Goal: Feedback & Contribution: Leave review/rating

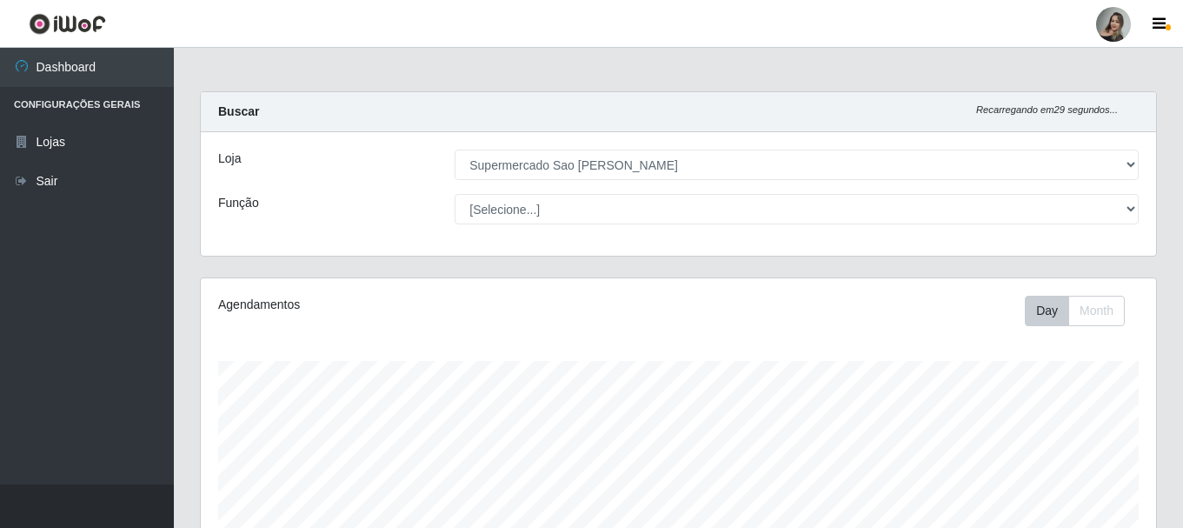
select select "383"
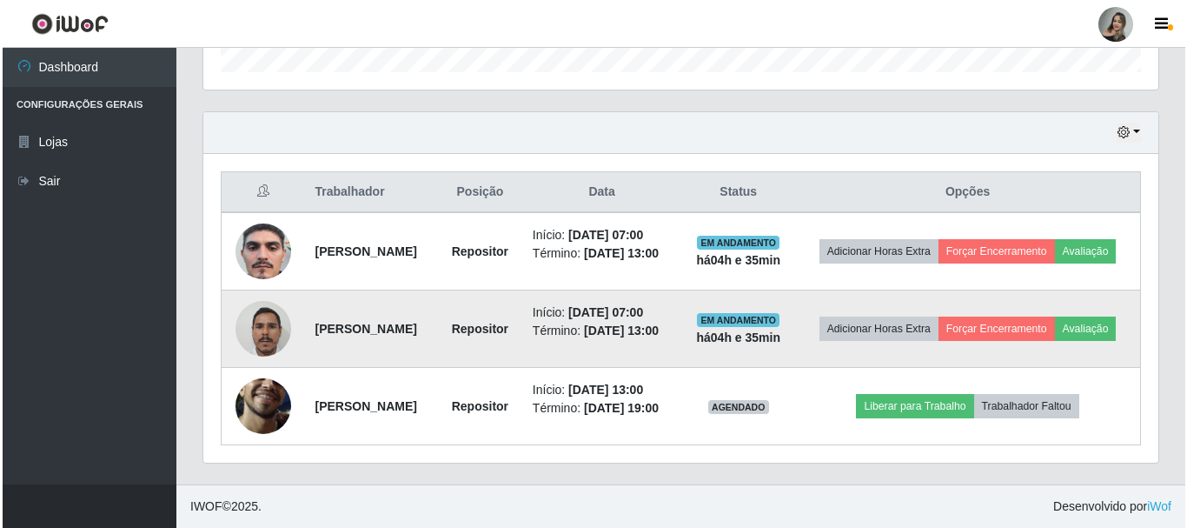
scroll to position [361, 955]
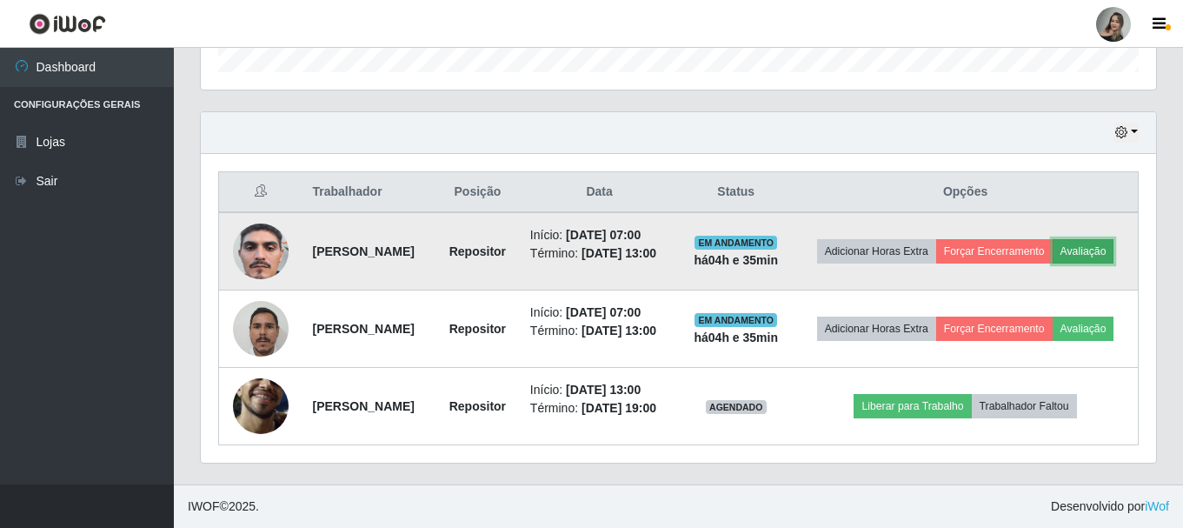
click at [1053, 239] on button "Avaliação" at bounding box center [1084, 251] width 62 height 24
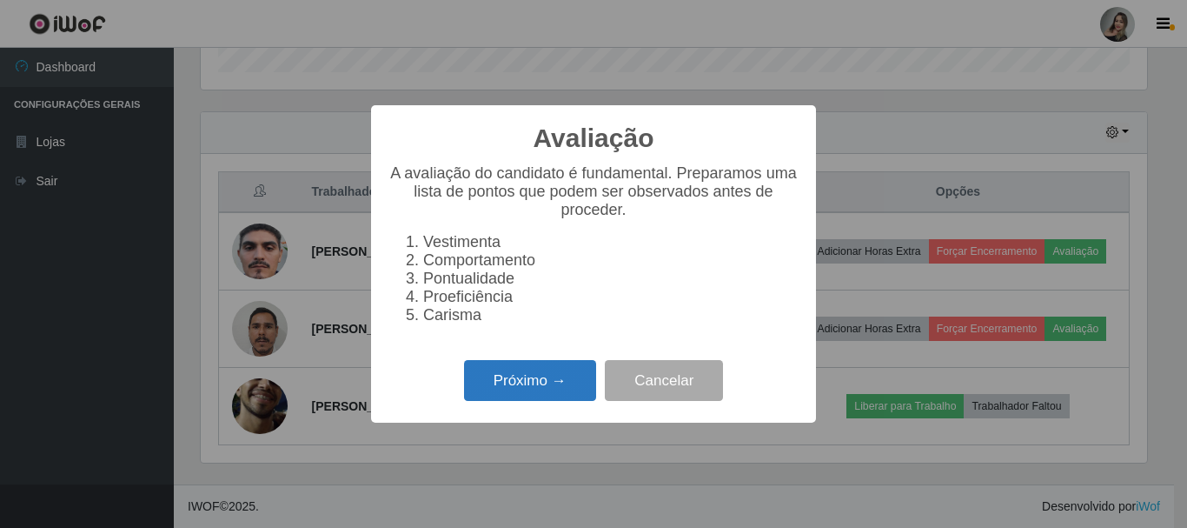
click at [516, 389] on button "Próximo →" at bounding box center [530, 380] width 132 height 41
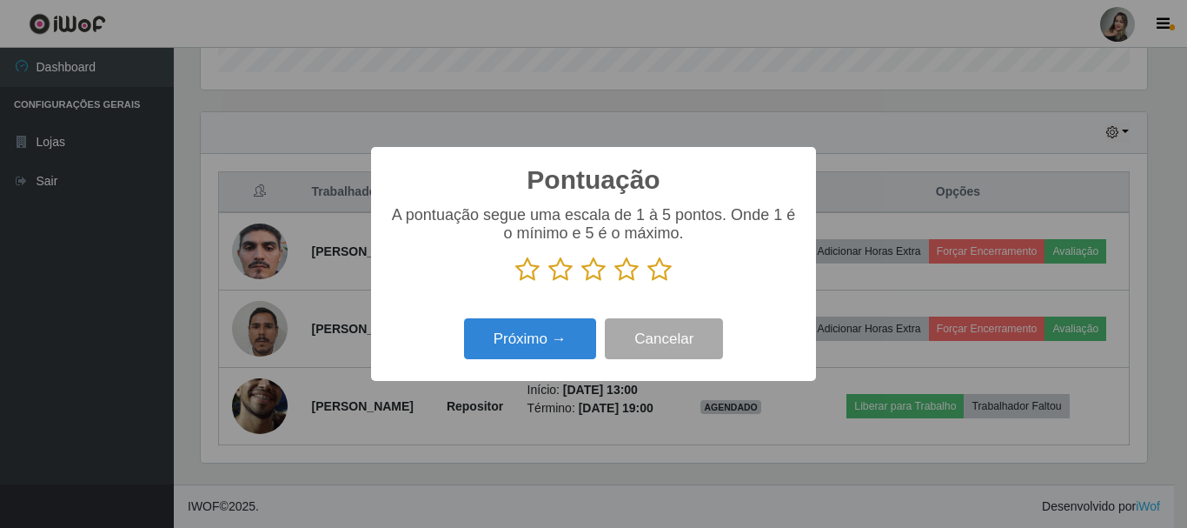
scroll to position [868858, 868272]
click at [568, 275] on icon at bounding box center [560, 269] width 24 height 26
click at [548, 282] on input "radio" at bounding box center [548, 282] width 0 height 0
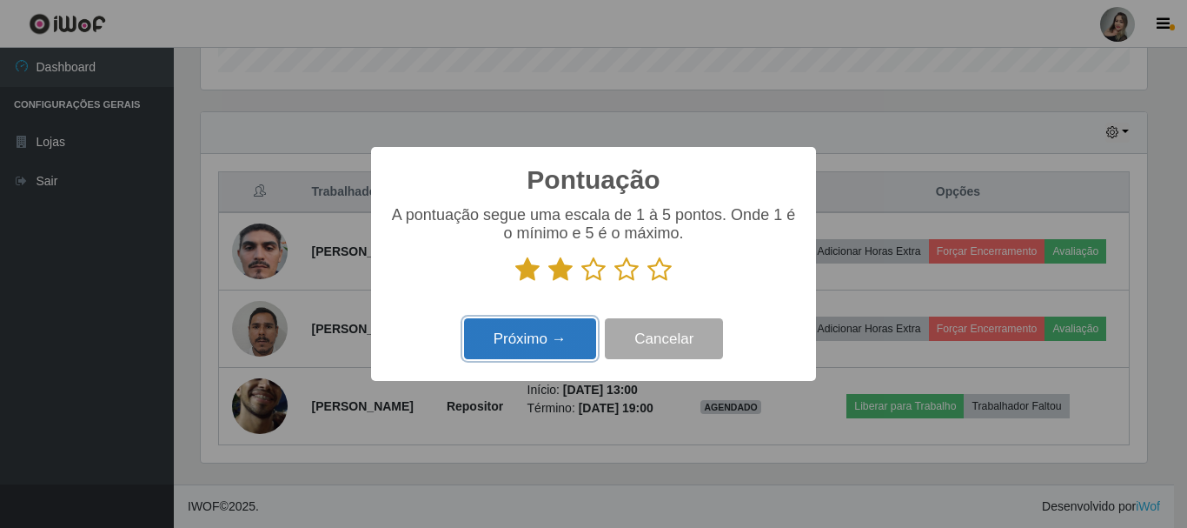
click at [550, 341] on button "Próximo →" at bounding box center [530, 338] width 132 height 41
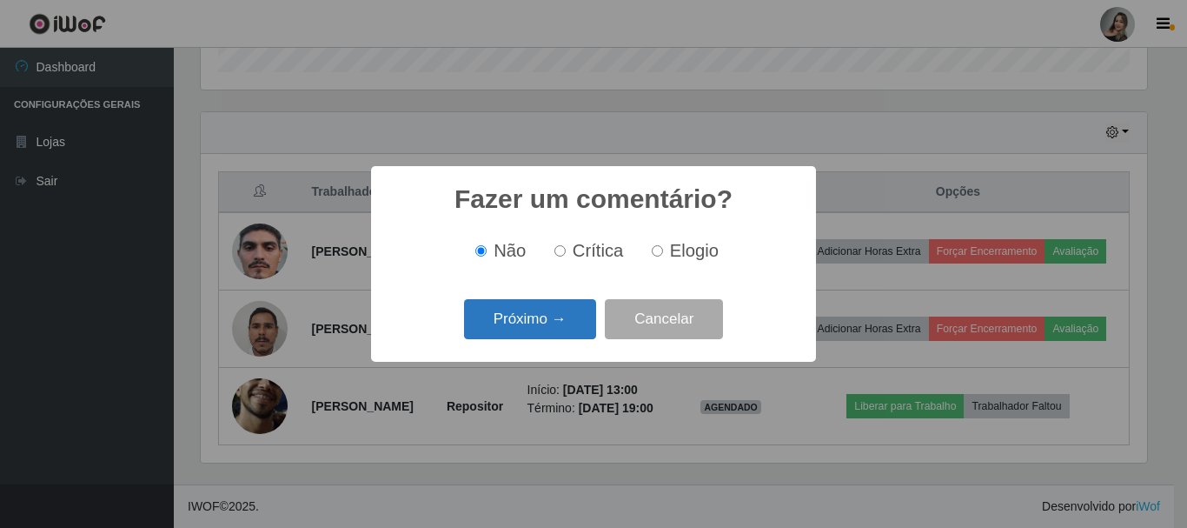
click at [562, 322] on button "Próximo →" at bounding box center [530, 319] width 132 height 41
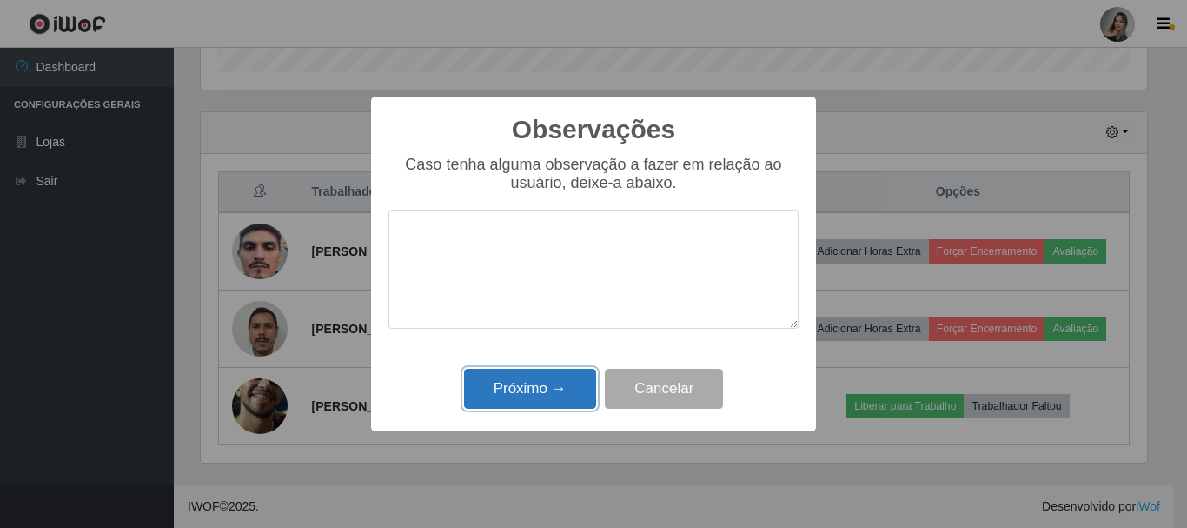
click at [536, 402] on button "Próximo →" at bounding box center [530, 389] width 132 height 41
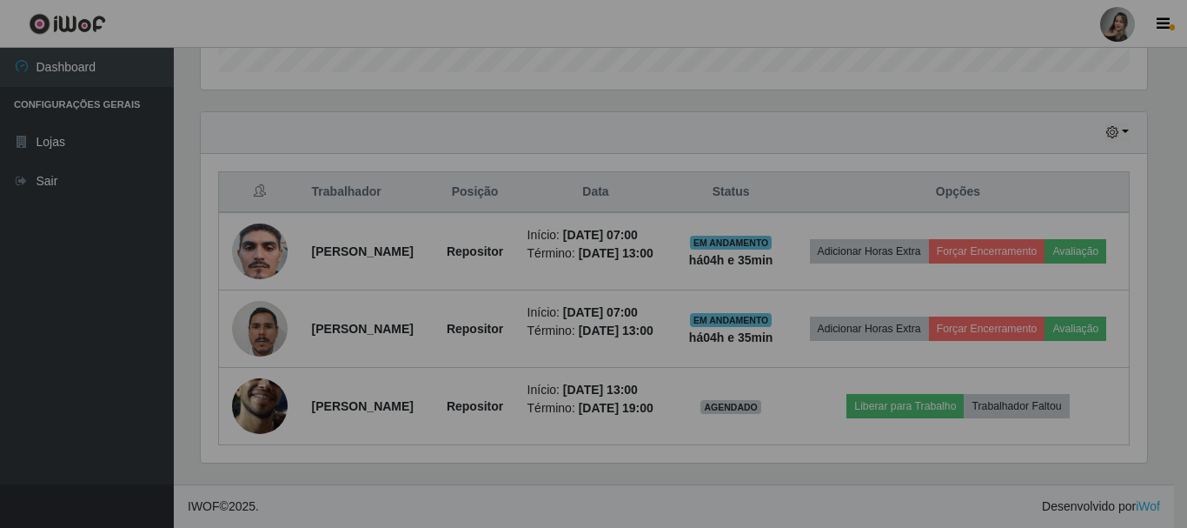
scroll to position [361, 955]
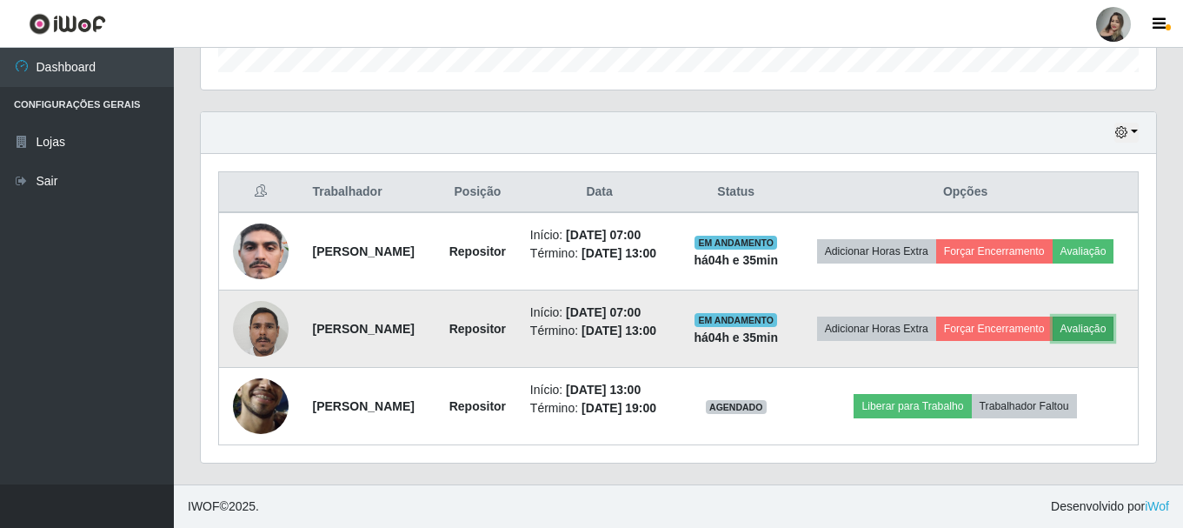
click at [1053, 328] on button "Avaliação" at bounding box center [1084, 328] width 62 height 24
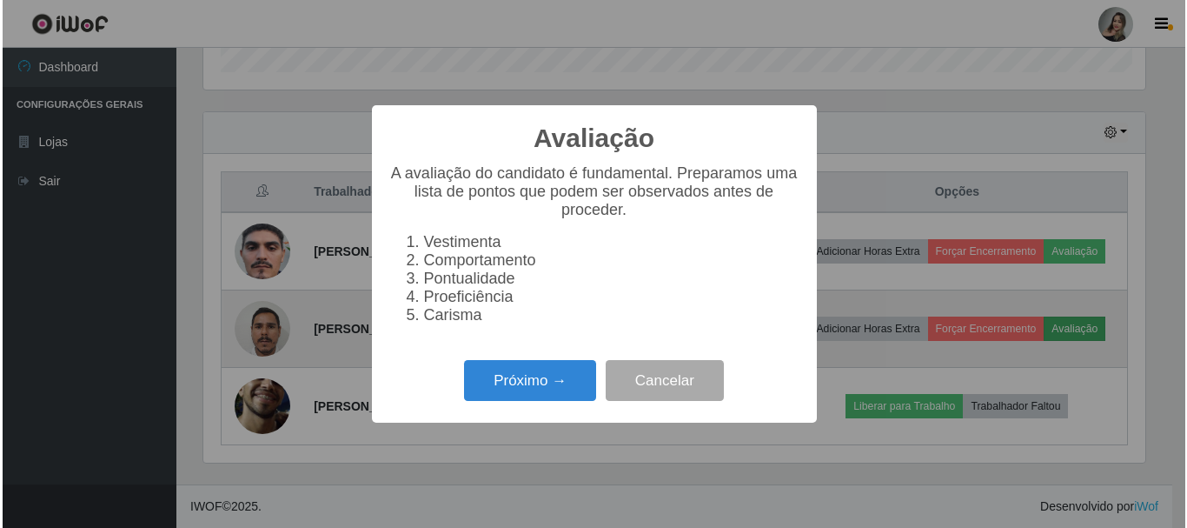
scroll to position [361, 947]
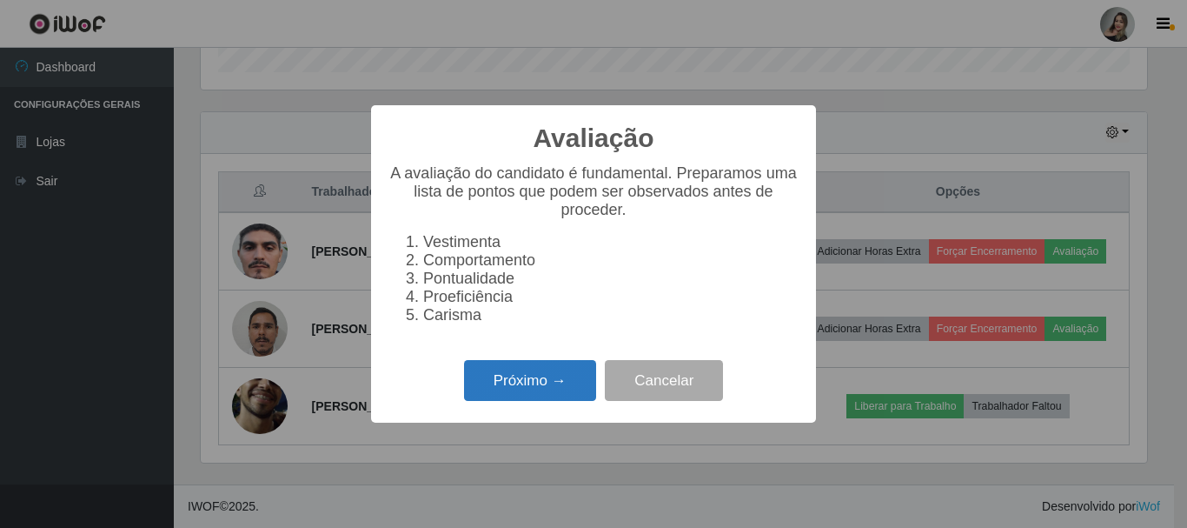
click at [489, 373] on button "Próximo →" at bounding box center [530, 380] width 132 height 41
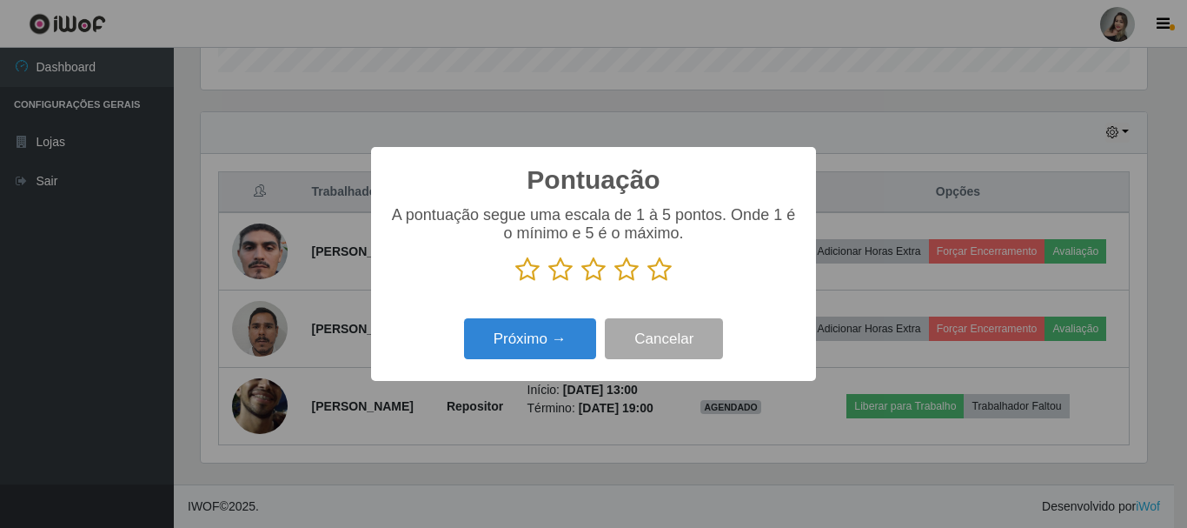
click at [534, 281] on icon at bounding box center [527, 269] width 24 height 26
click at [515, 282] on input "radio" at bounding box center [515, 282] width 0 height 0
click at [530, 339] on button "Próximo →" at bounding box center [530, 338] width 132 height 41
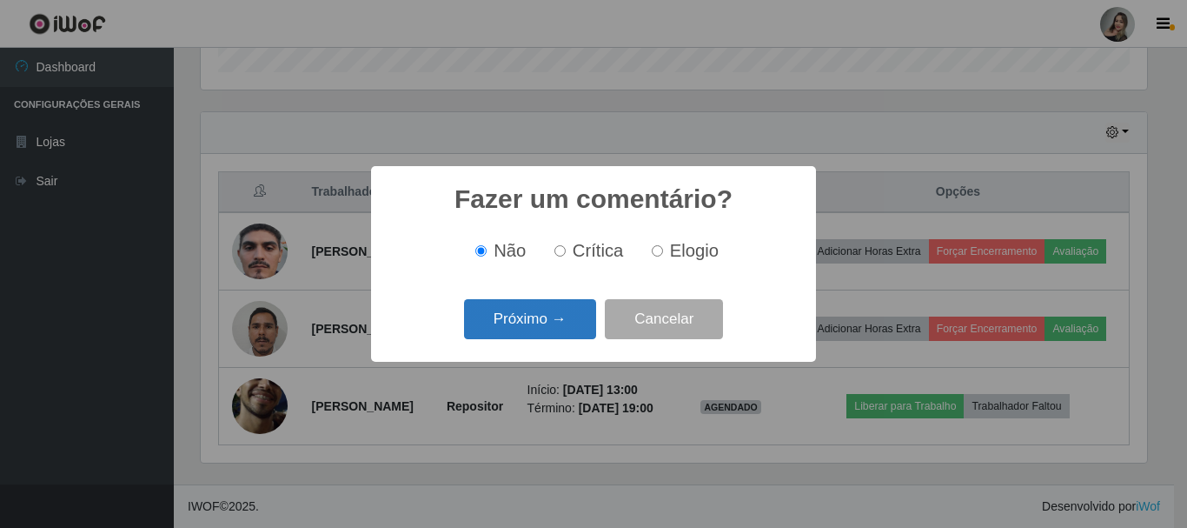
click at [529, 334] on button "Próximo →" at bounding box center [530, 319] width 132 height 41
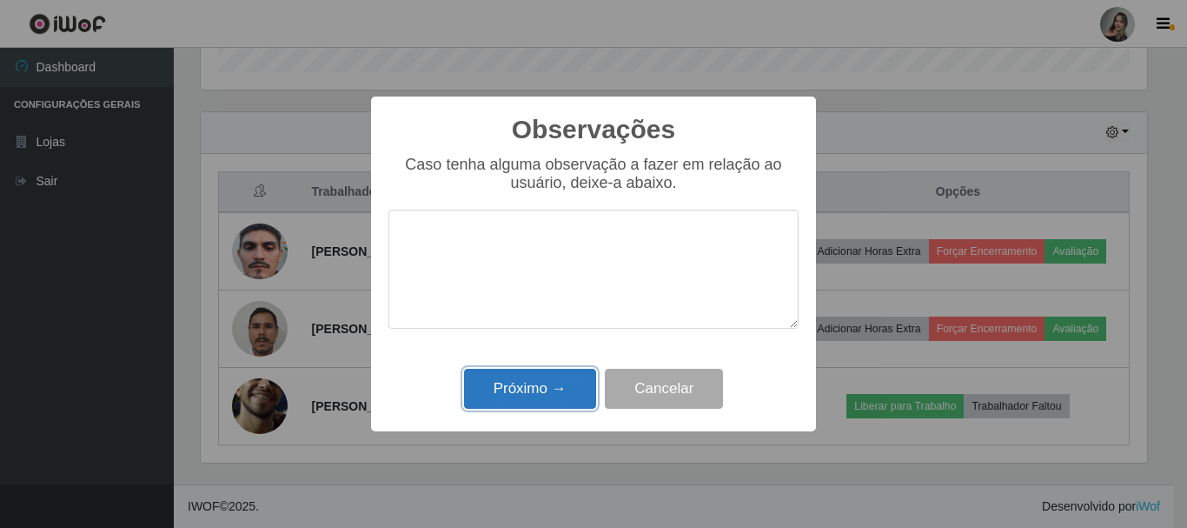
click at [526, 383] on button "Próximo →" at bounding box center [530, 389] width 132 height 41
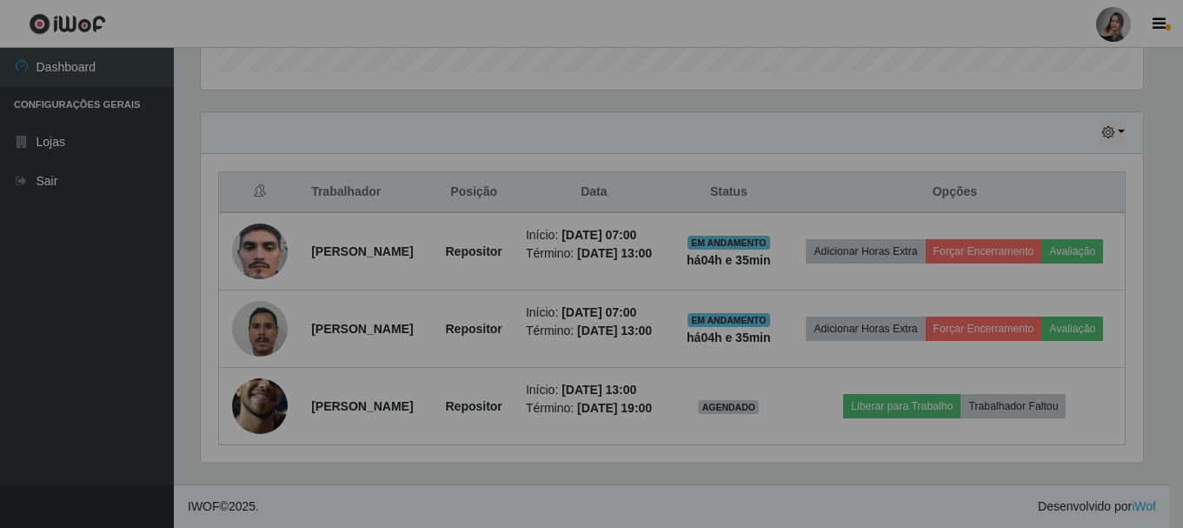
scroll to position [361, 955]
